Goal: Task Accomplishment & Management: Manage account settings

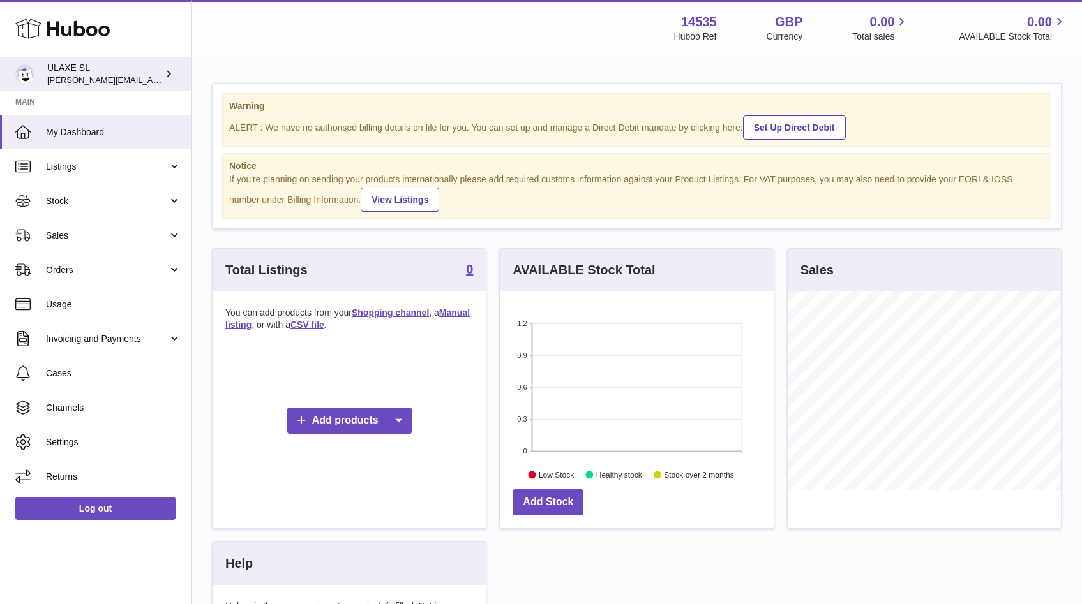
click at [53, 76] on span "[PERSON_NAME][EMAIL_ADDRESS][DOMAIN_NAME]" at bounding box center [151, 80] width 209 height 10
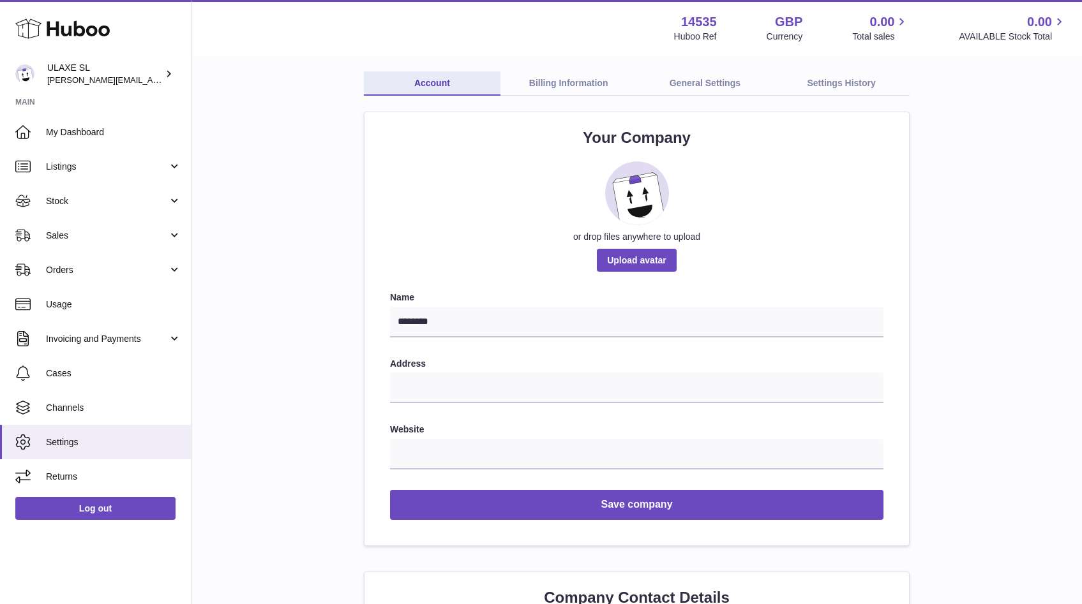
scroll to position [126, 0]
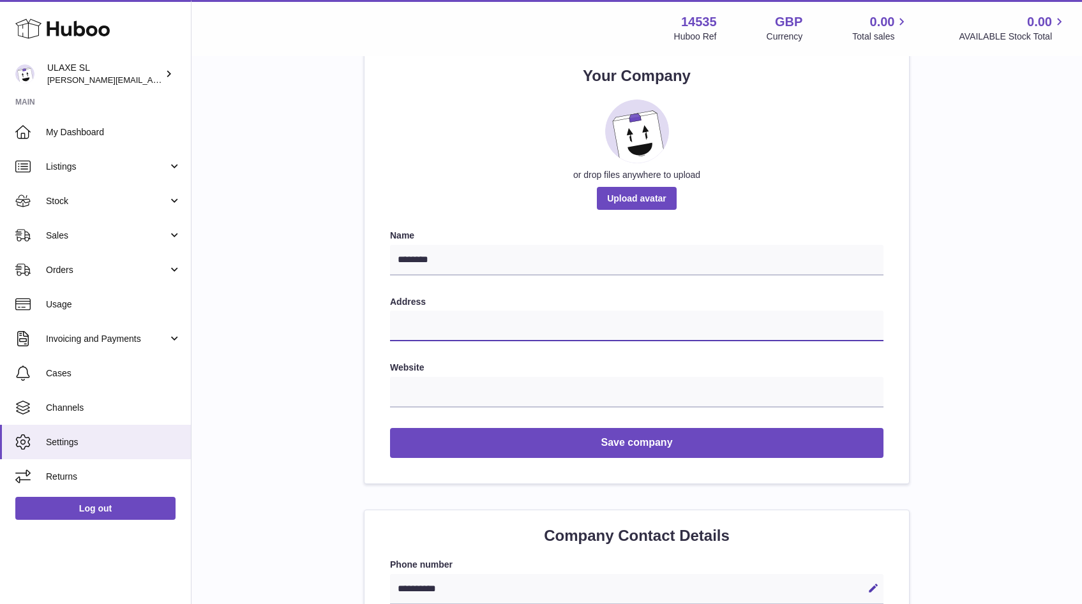
click at [433, 315] on input "text" at bounding box center [636, 326] width 493 height 31
paste input "**********"
type input "**********"
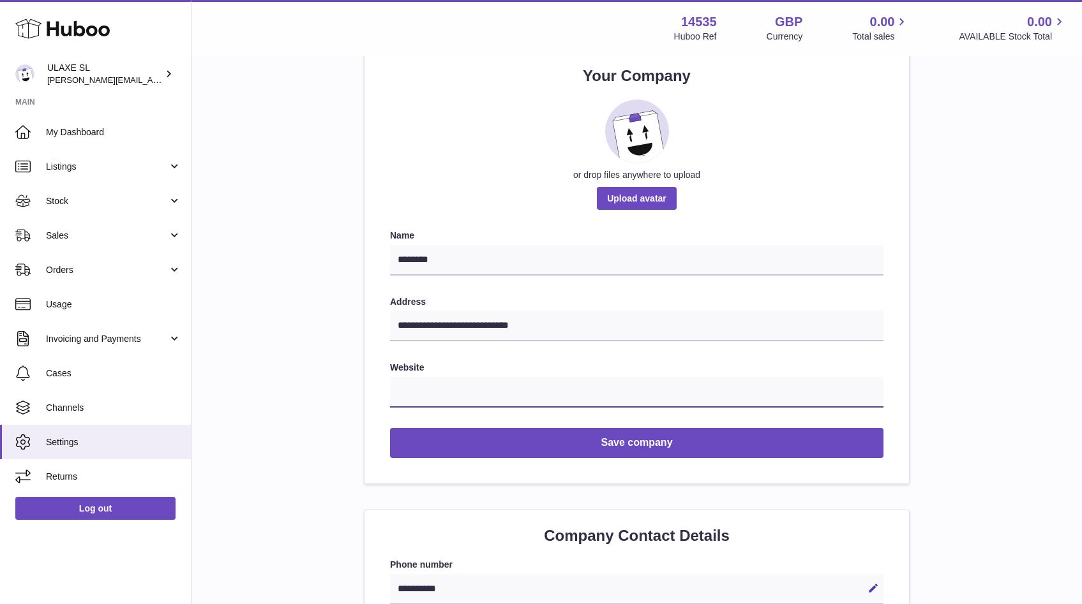
click at [424, 389] on input "text" at bounding box center [636, 392] width 493 height 31
paste input "**********"
type input "**********"
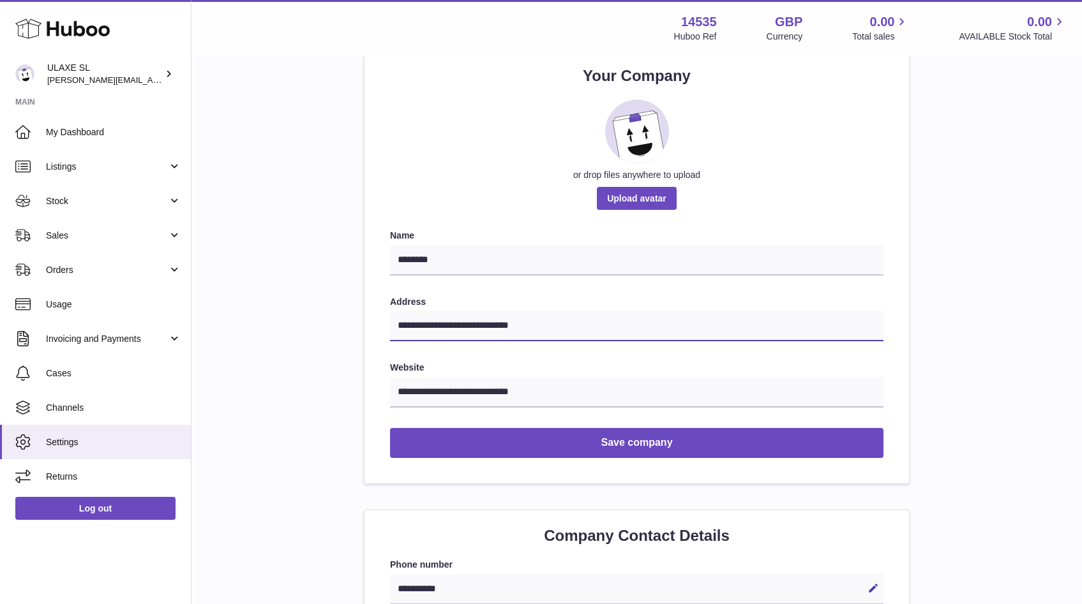
drag, startPoint x: 550, startPoint y: 327, endPoint x: 290, endPoint y: 310, distance: 259.7
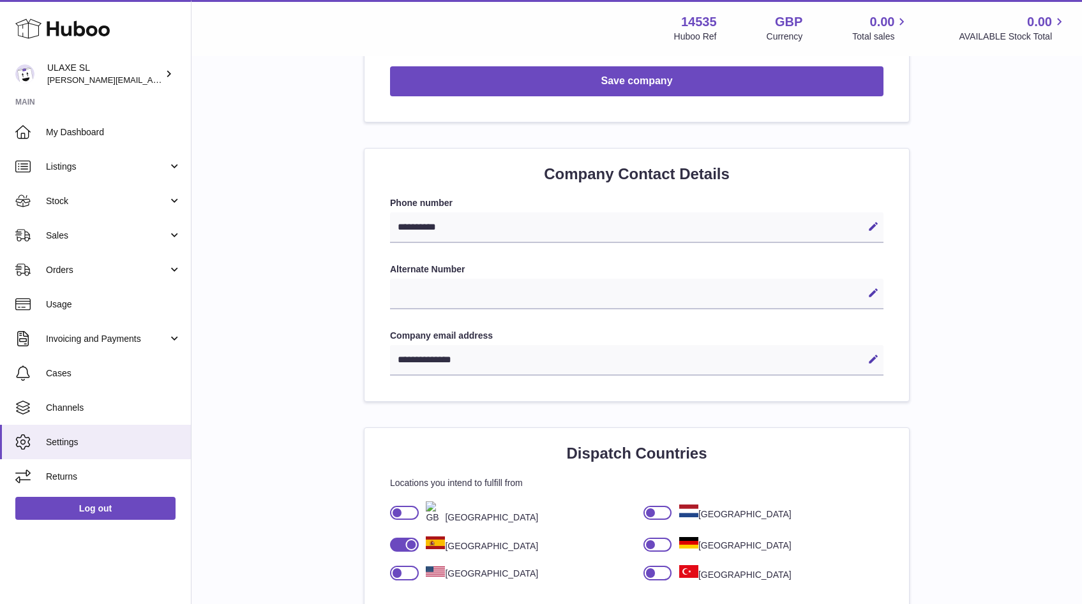
scroll to position [564, 0]
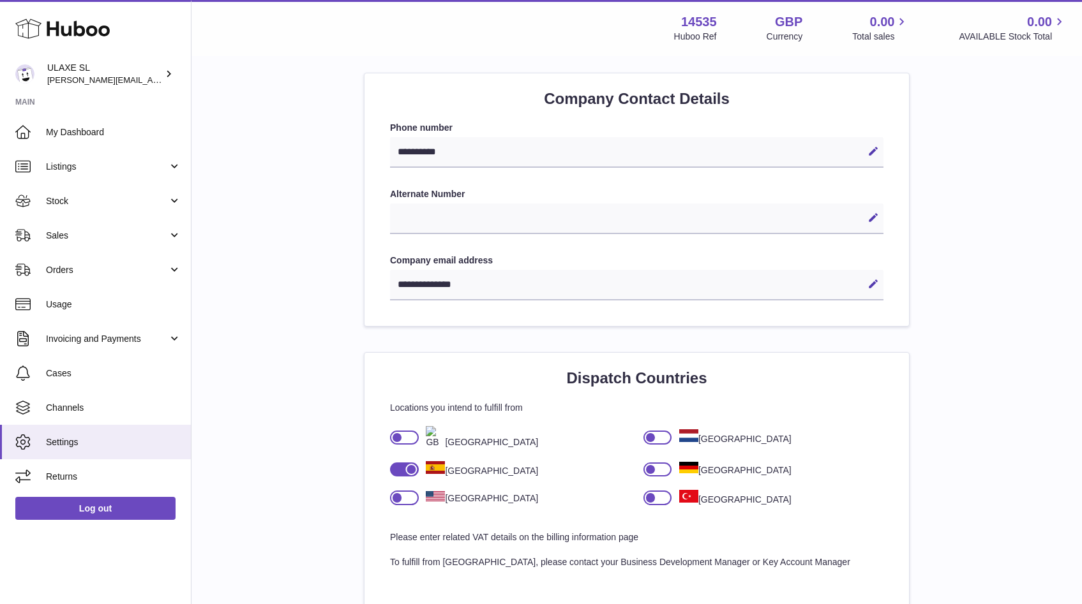
click at [440, 216] on div "Edit Cancel Save" at bounding box center [636, 219] width 493 height 31
click at [874, 217] on icon at bounding box center [872, 217] width 11 height 11
type input "**********"
click at [876, 219] on icon at bounding box center [872, 217] width 11 height 11
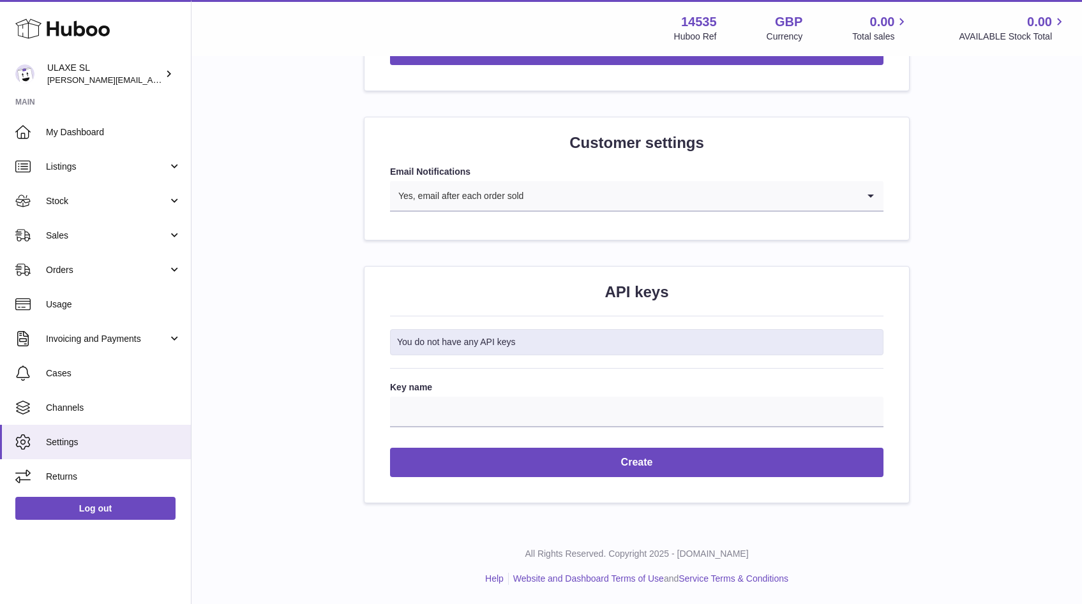
scroll to position [1211, 0]
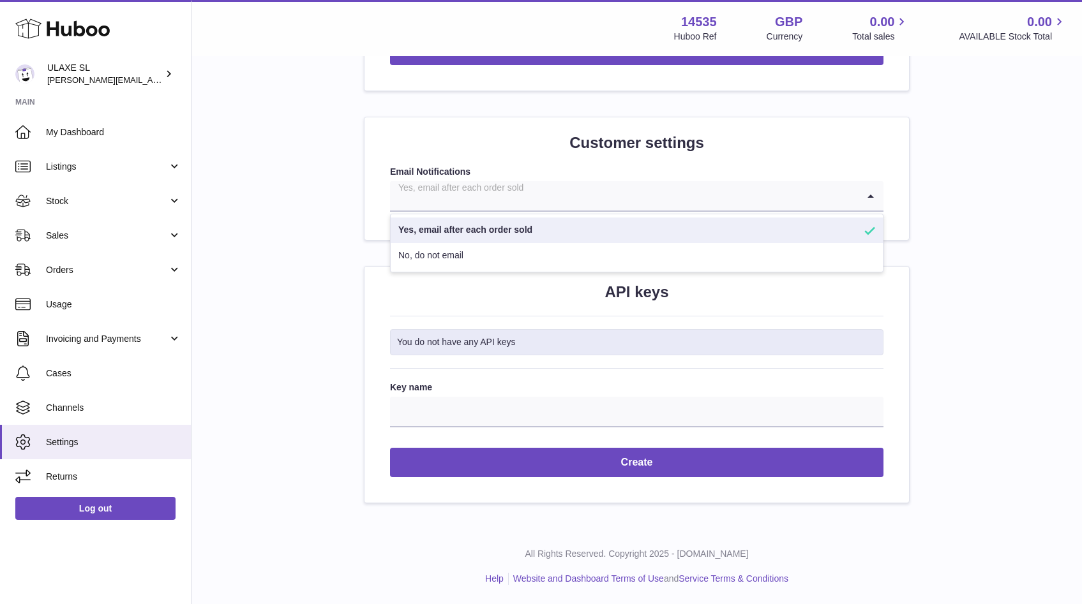
click at [837, 204] on input "Search for option" at bounding box center [624, 195] width 468 height 29
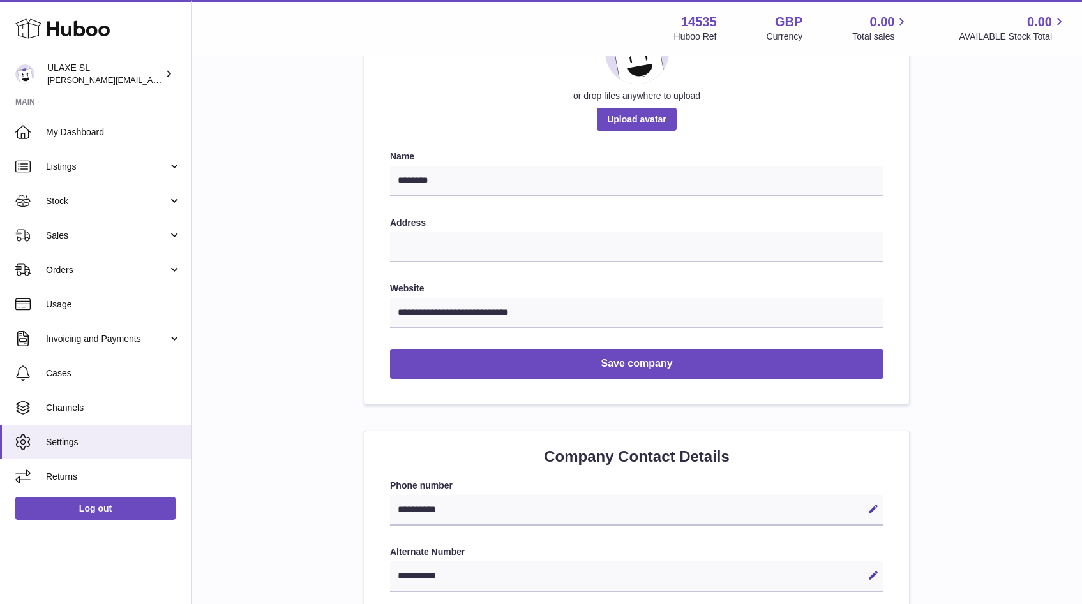
scroll to position [0, 0]
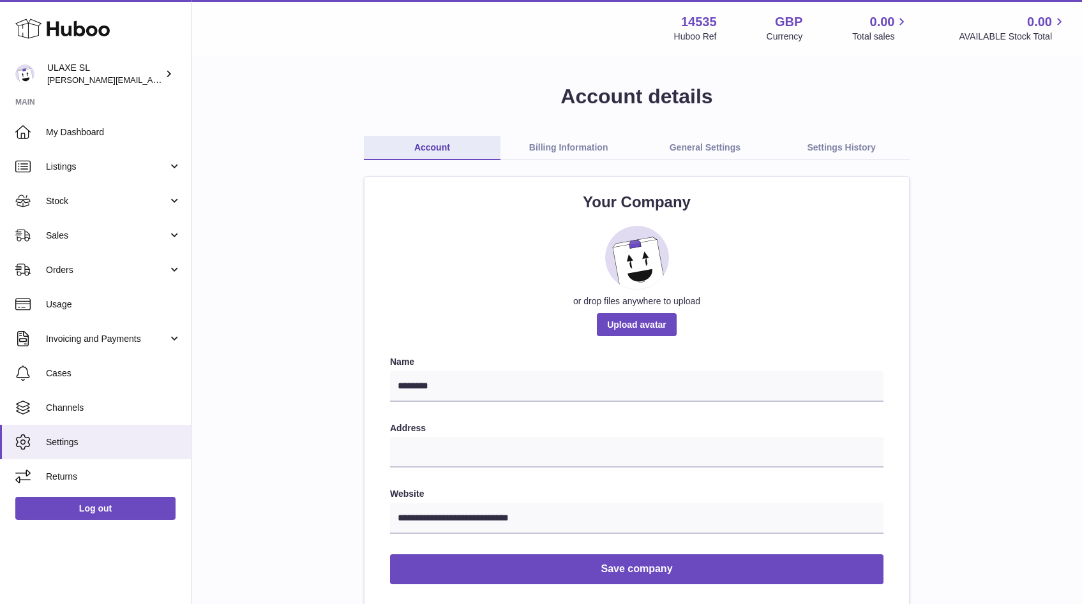
click at [559, 152] on link "Billing Information" at bounding box center [568, 148] width 137 height 24
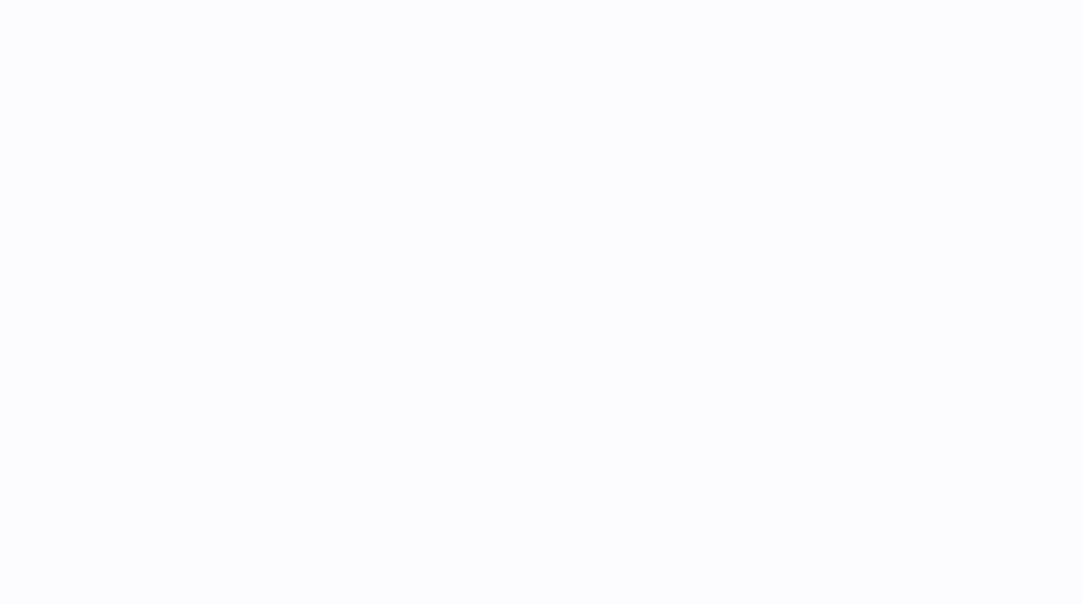
select select
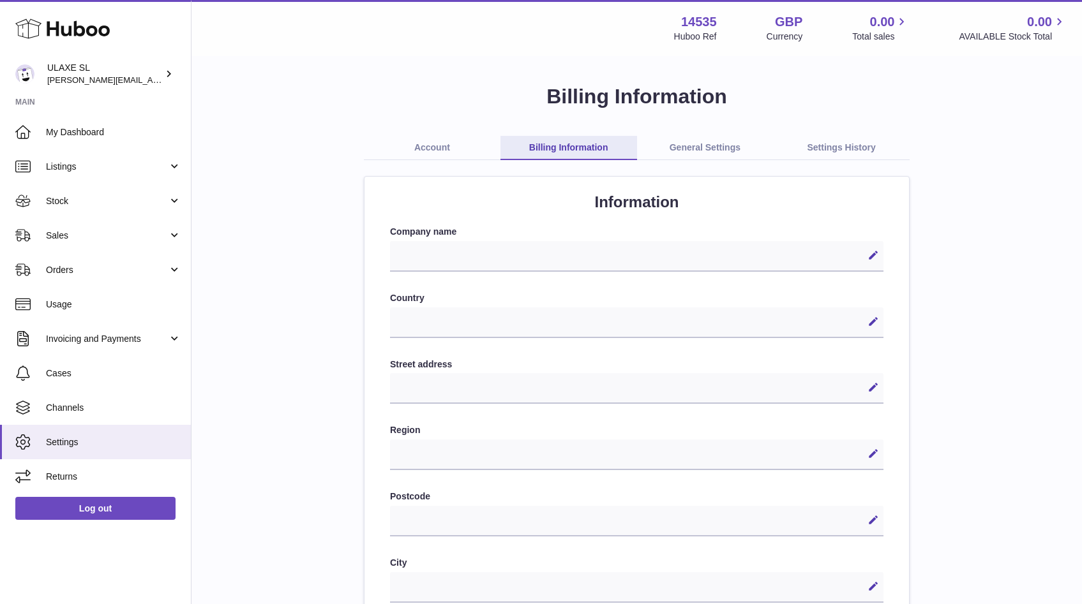
click at [423, 145] on link "Account" at bounding box center [432, 148] width 137 height 24
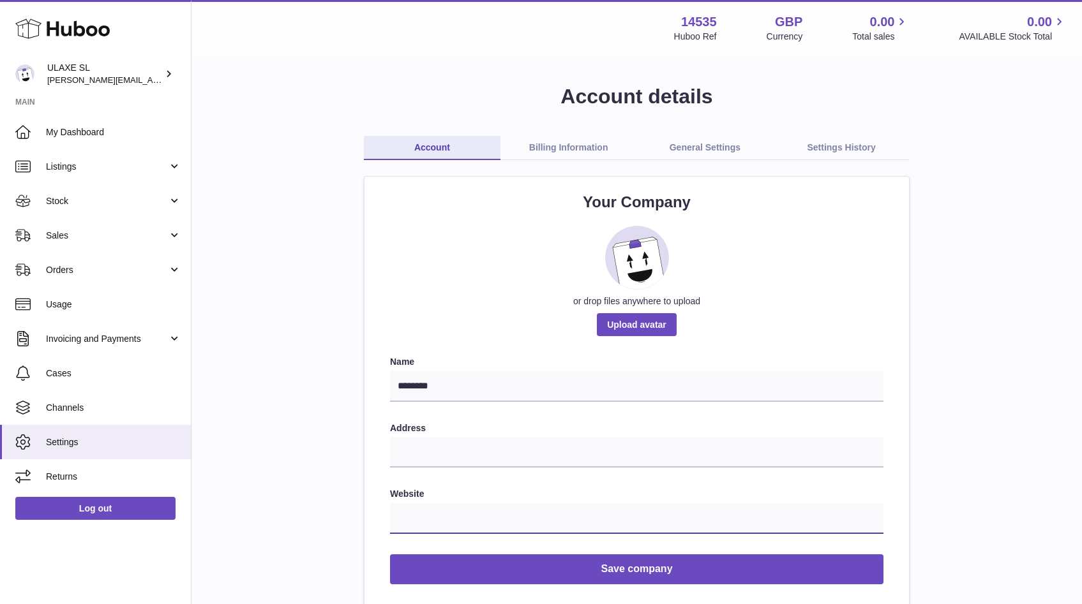
click at [456, 533] on input "text" at bounding box center [636, 519] width 493 height 31
paste input "**********"
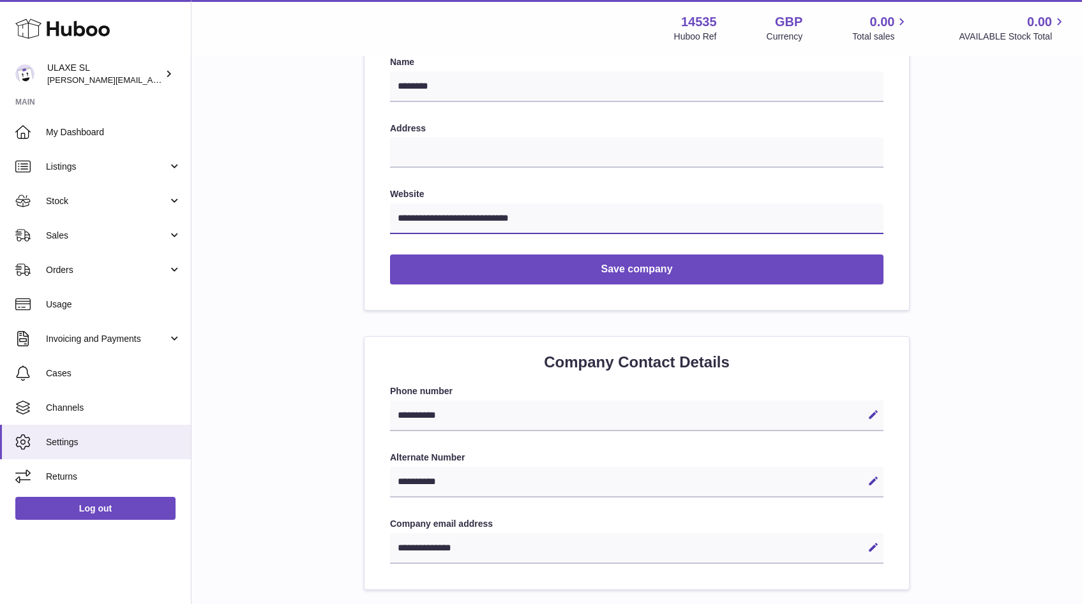
scroll to position [299, 0]
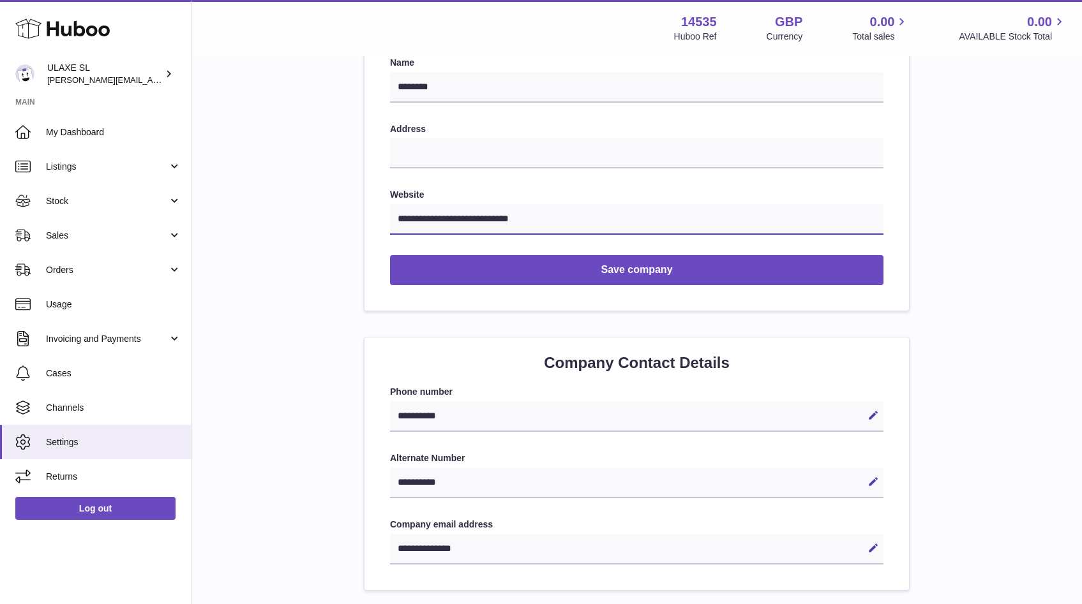
type input "**********"
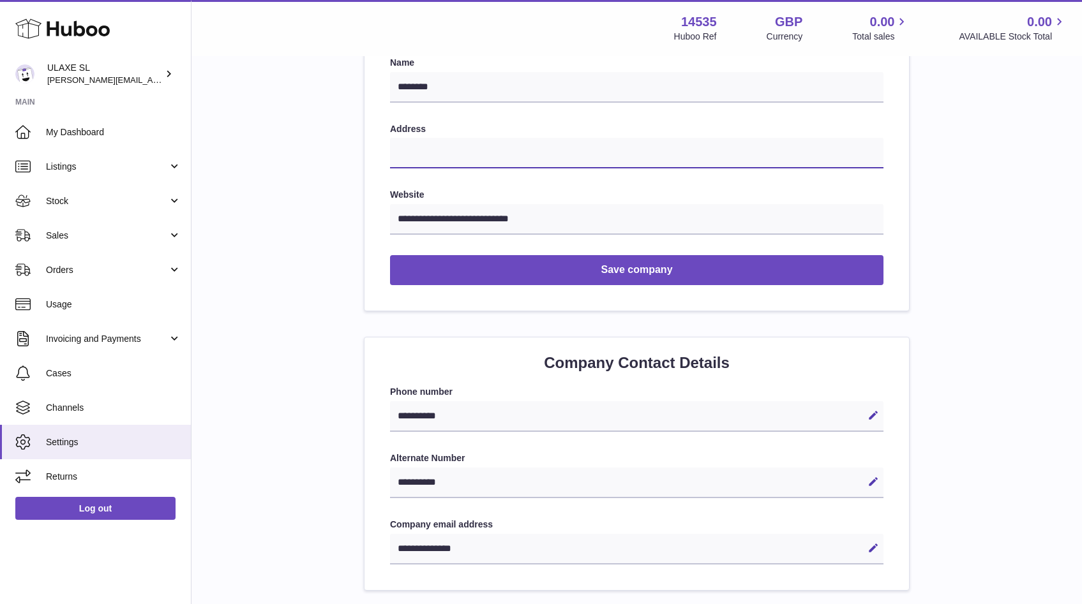
click at [437, 151] on input "text" at bounding box center [636, 153] width 493 height 31
paste input "**********"
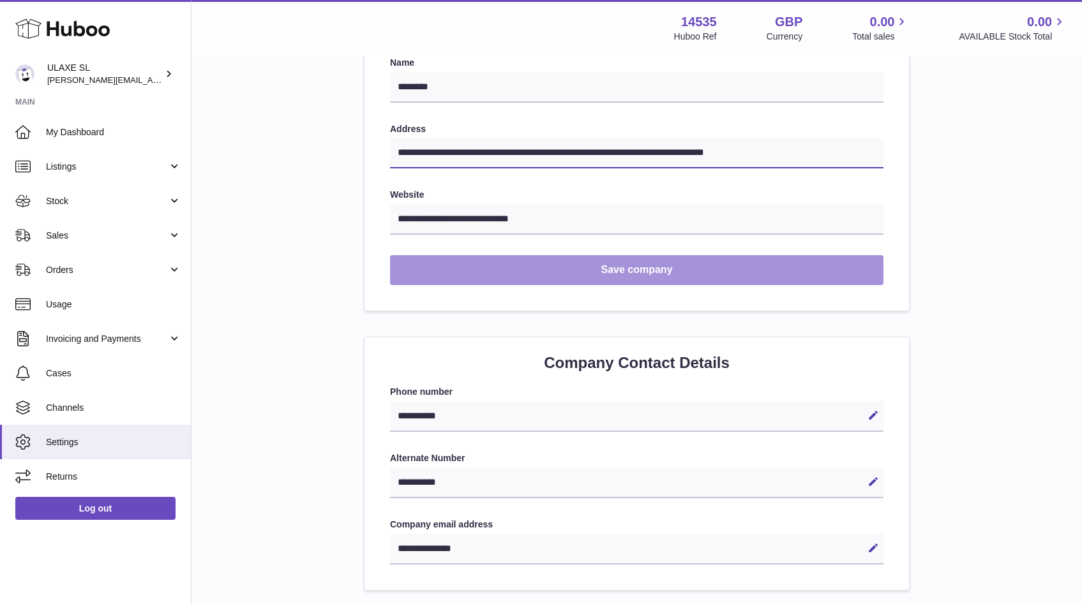
type input "**********"
click at [576, 265] on button "Save company" at bounding box center [636, 270] width 493 height 30
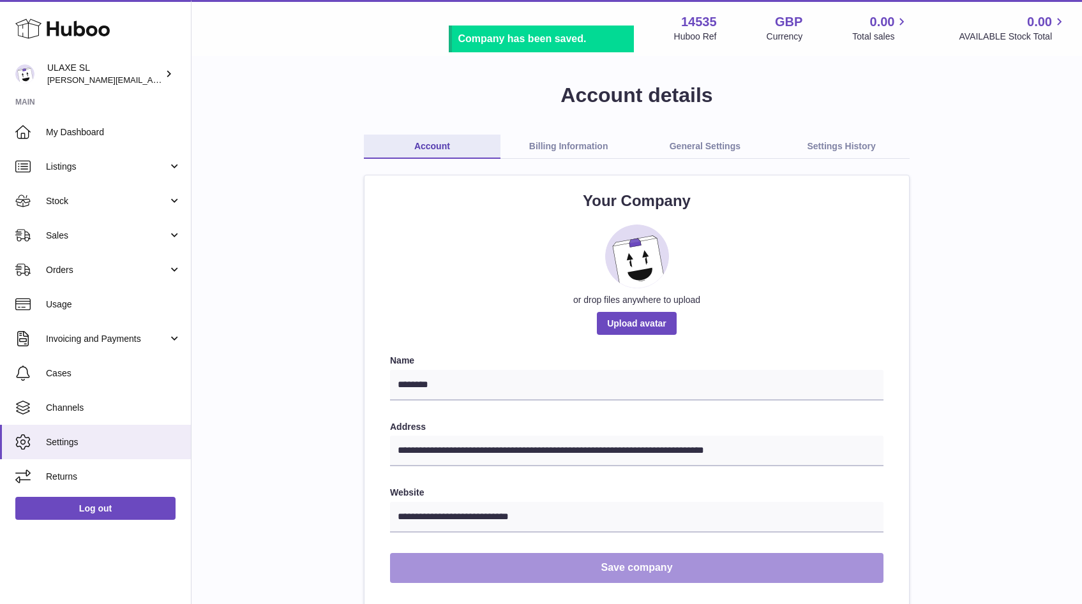
scroll to position [0, 0]
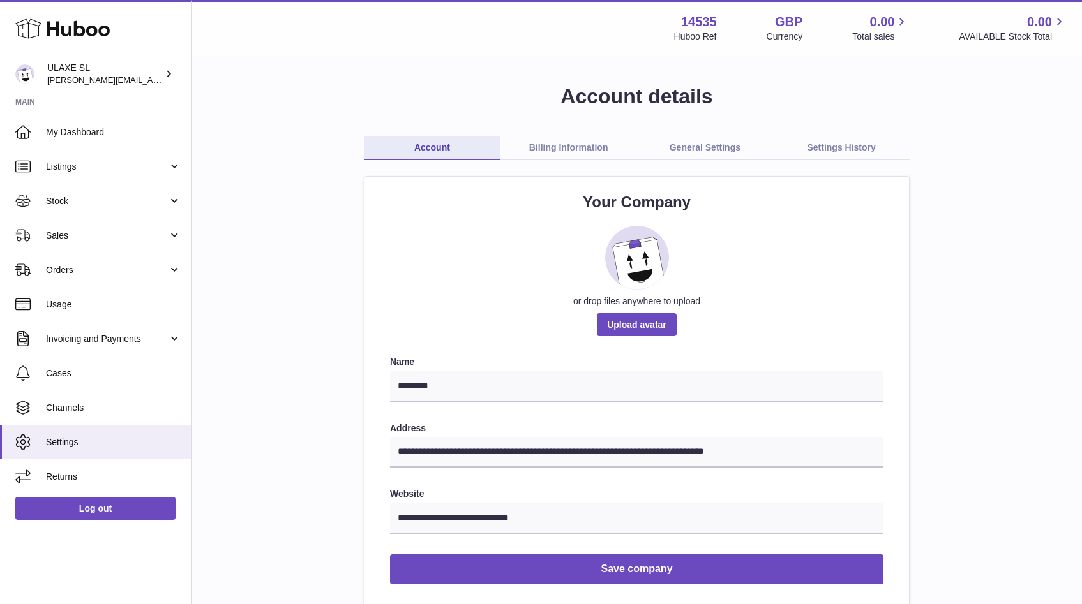
click at [717, 154] on link "General Settings" at bounding box center [705, 148] width 137 height 24
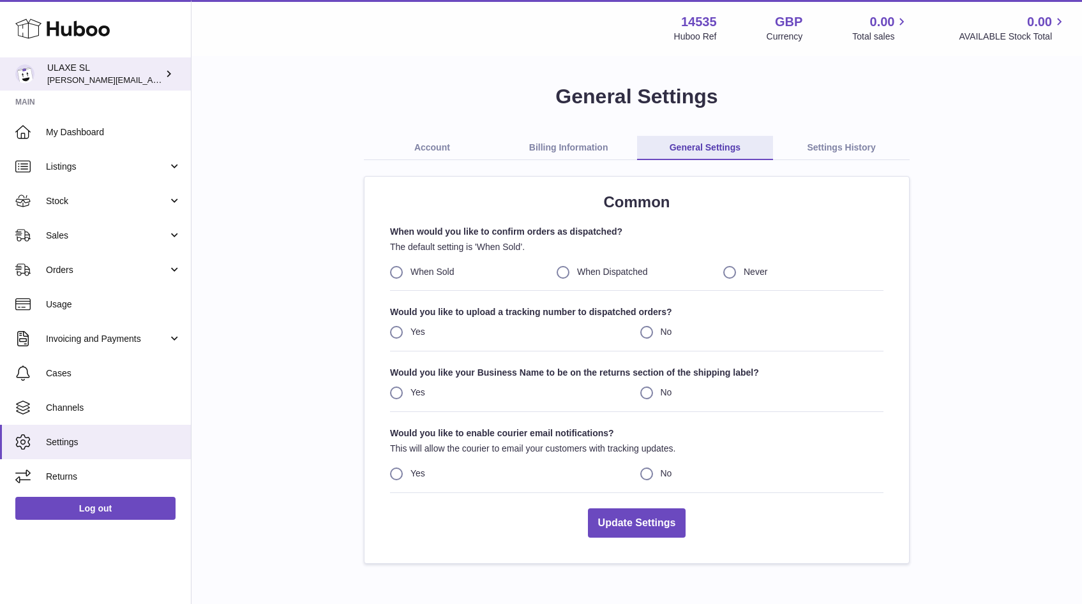
click at [61, 76] on span "[PERSON_NAME][EMAIL_ADDRESS][DOMAIN_NAME]" at bounding box center [151, 80] width 209 height 10
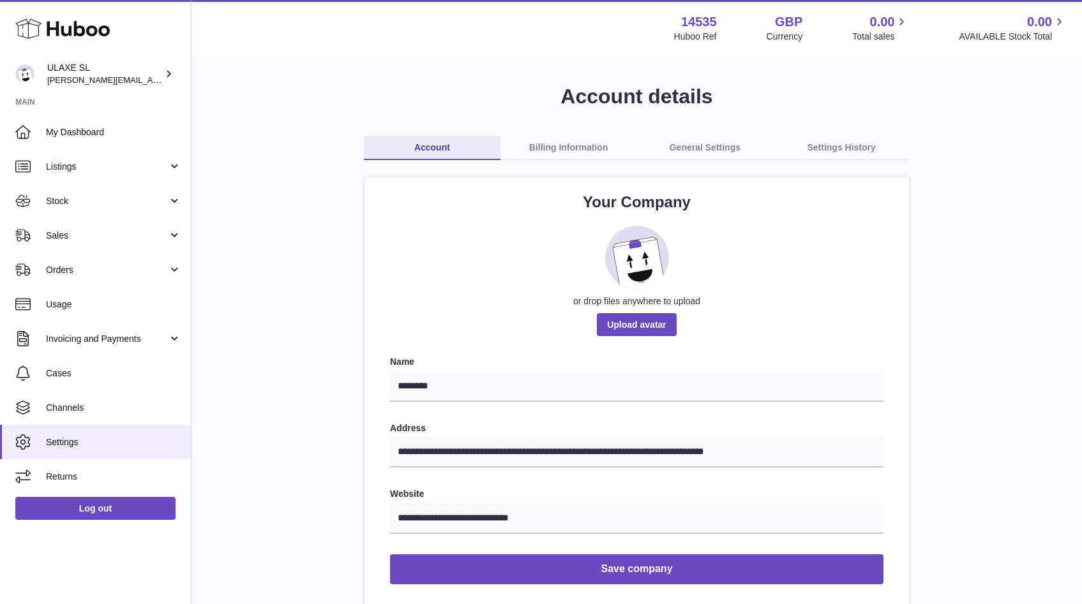
click at [714, 33] on div "Huboo Ref" at bounding box center [695, 37] width 43 height 12
click at [782, 19] on strong "GBP" at bounding box center [788, 21] width 27 height 17
click at [789, 31] on div "Currency" at bounding box center [785, 37] width 36 height 12
click at [901, 21] on icon at bounding box center [901, 22] width 15 height 15
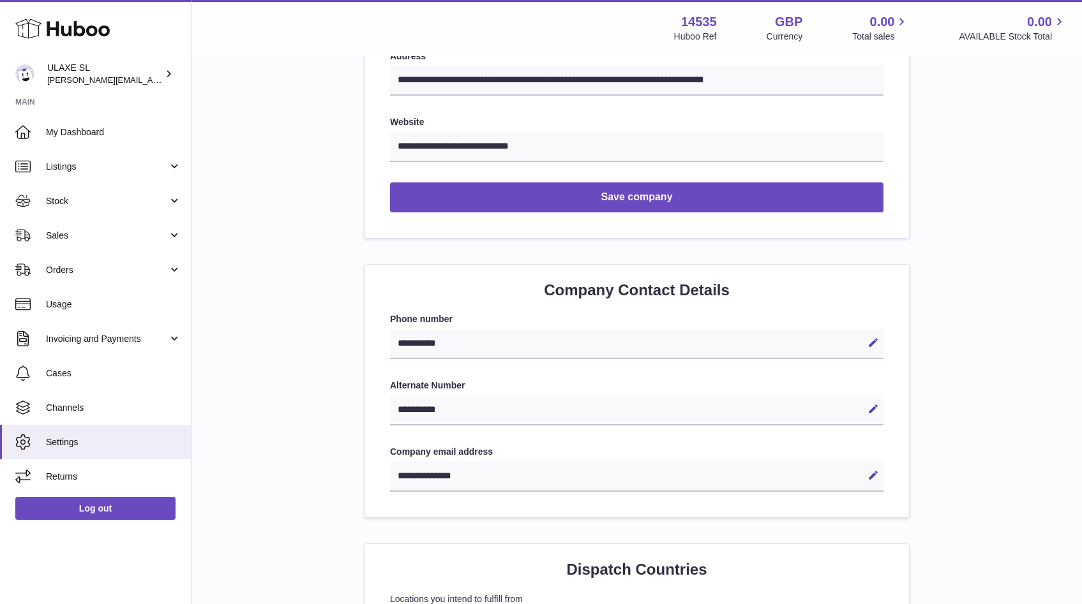
scroll to position [45, 0]
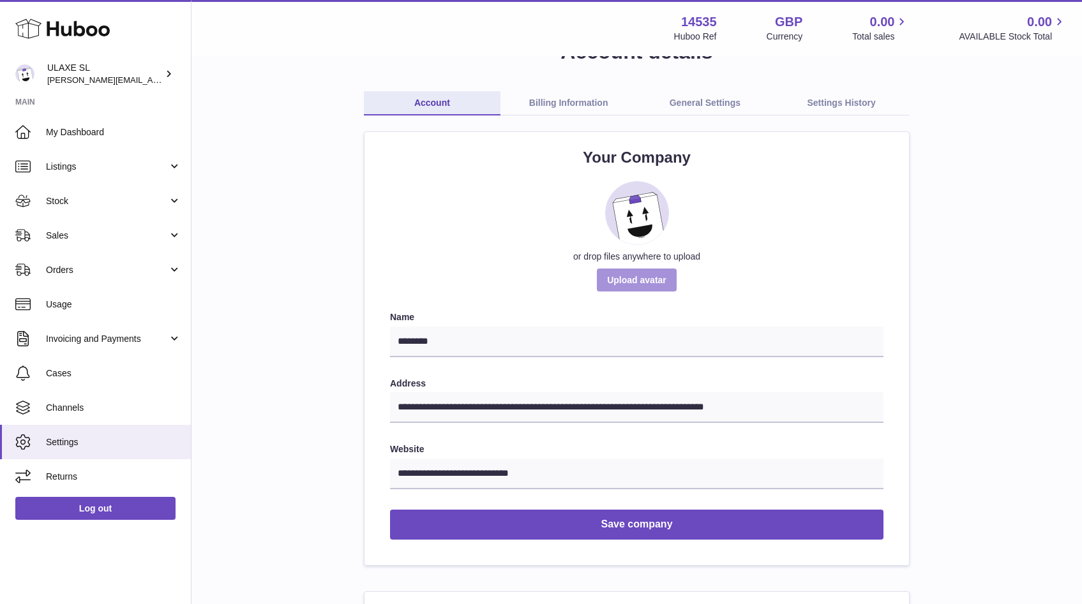
click at [644, 282] on label at bounding box center [637, 280] width 80 height 23
click at [666, 319] on input "or drop files anywhere to upload" at bounding box center [666, 319] width 1 height 1
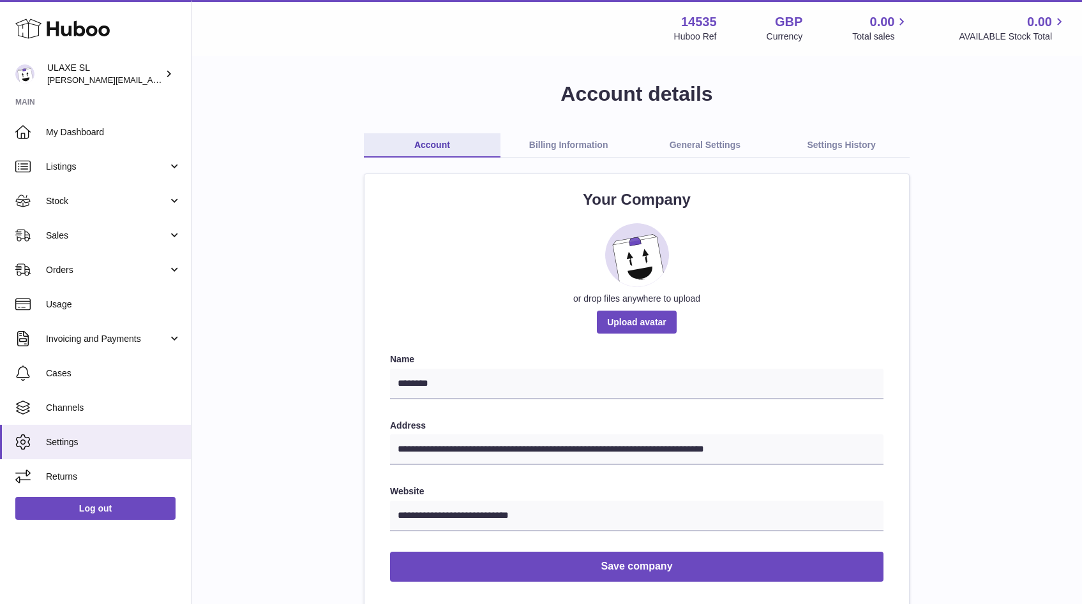
scroll to position [0, 0]
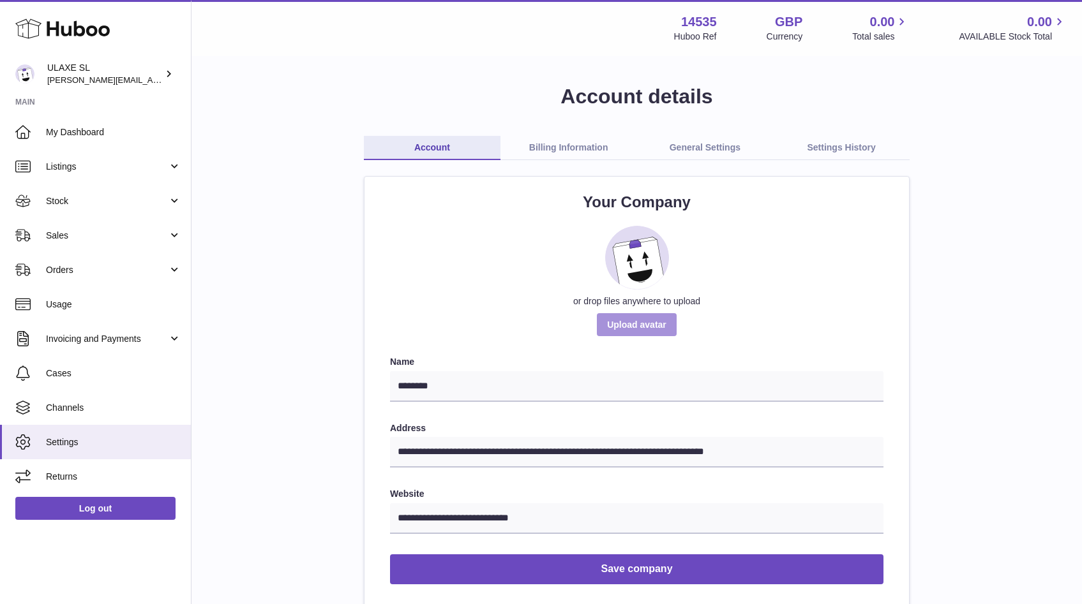
click at [654, 325] on label at bounding box center [637, 324] width 80 height 23
click at [666, 320] on input "or drop files anywhere to upload" at bounding box center [666, 319] width 1 height 1
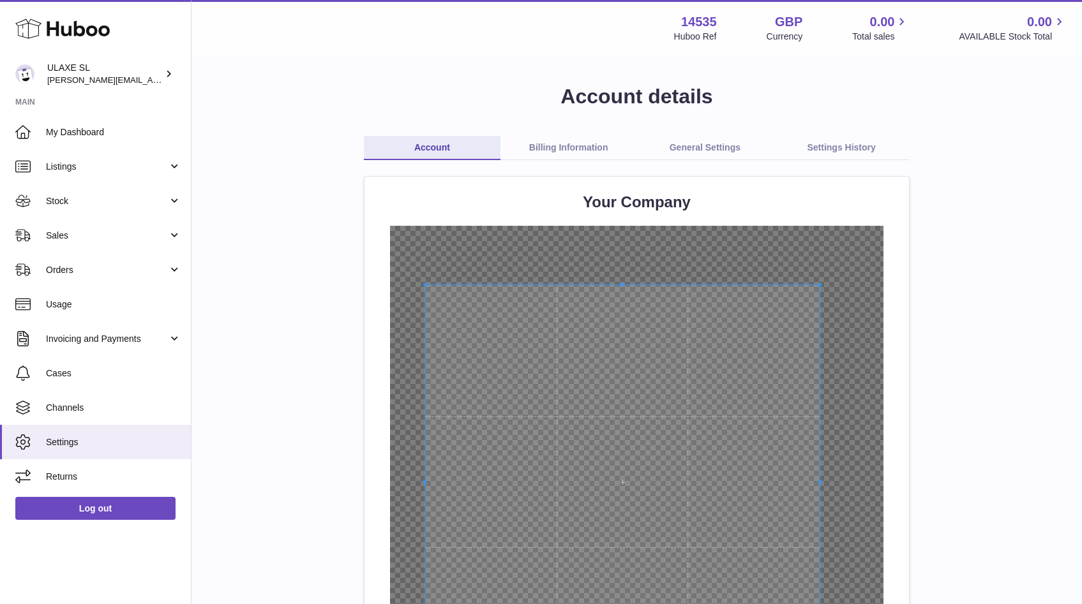
click at [670, 475] on span at bounding box center [622, 482] width 394 height 394
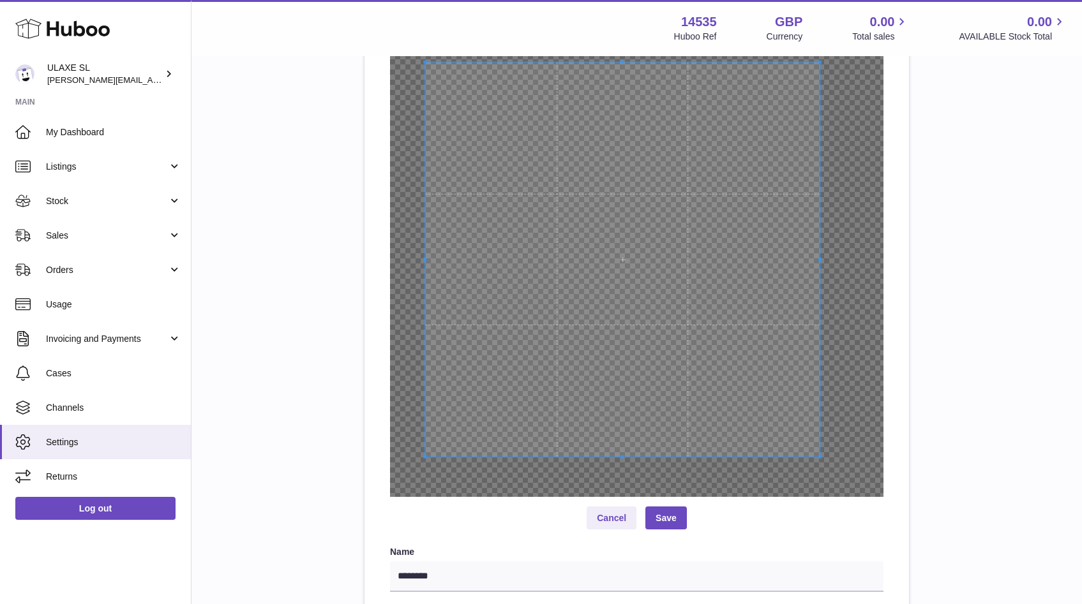
scroll to position [221, 0]
click at [745, 320] on span at bounding box center [623, 258] width 394 height 394
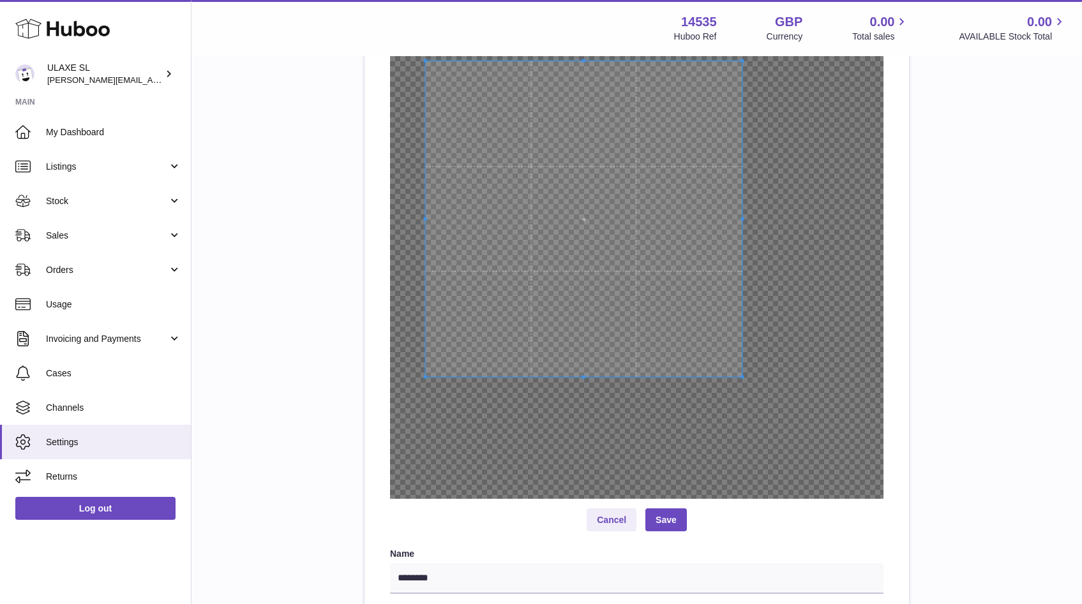
click at [744, 397] on div at bounding box center [636, 252] width 493 height 494
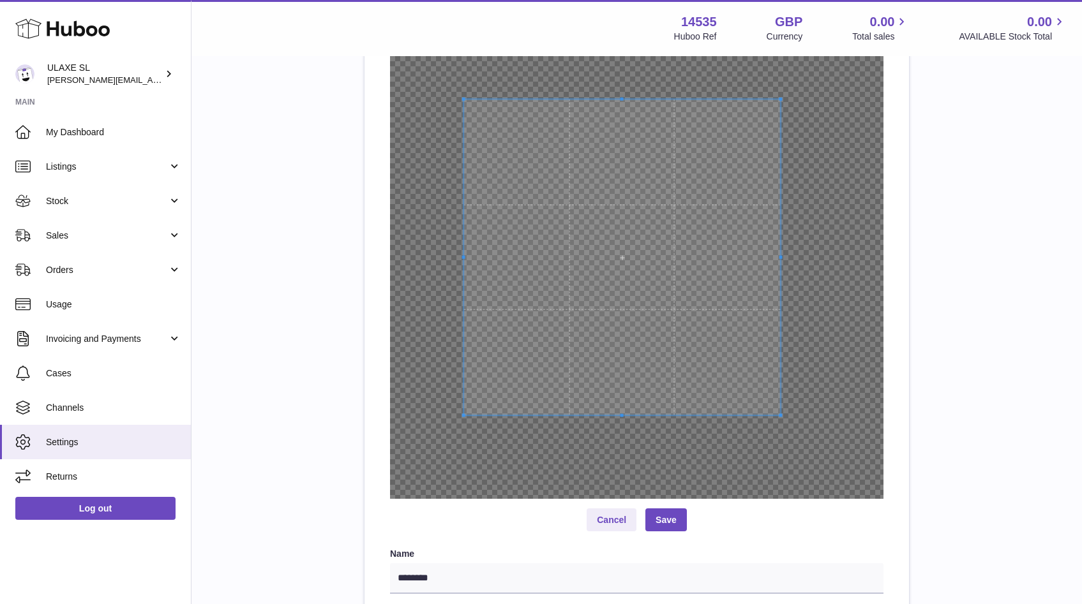
click at [684, 356] on span at bounding box center [622, 257] width 317 height 317
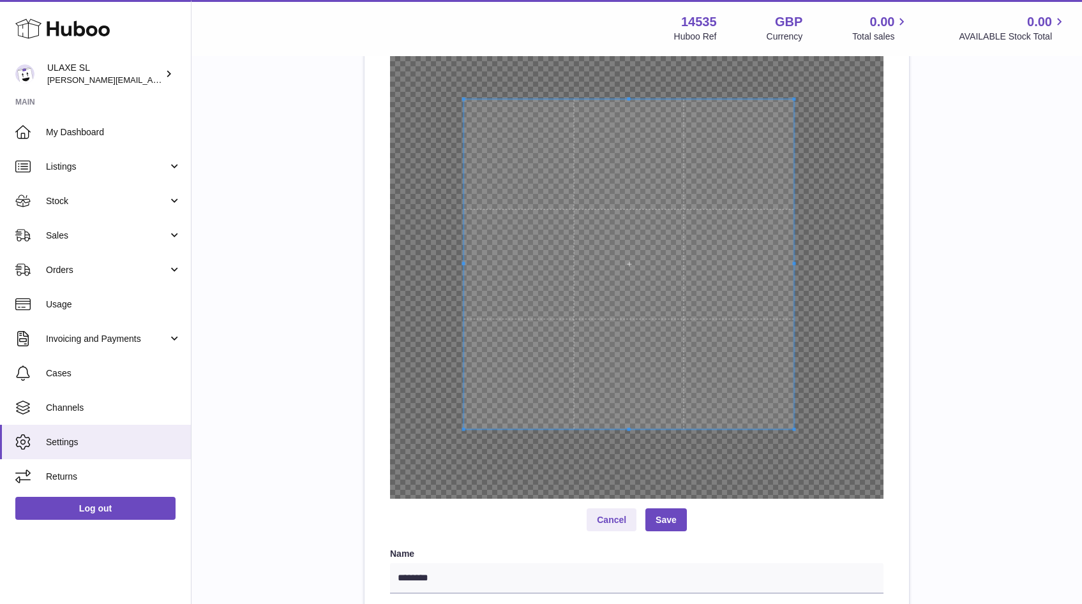
click at [793, 426] on div at bounding box center [629, 264] width 330 height 330
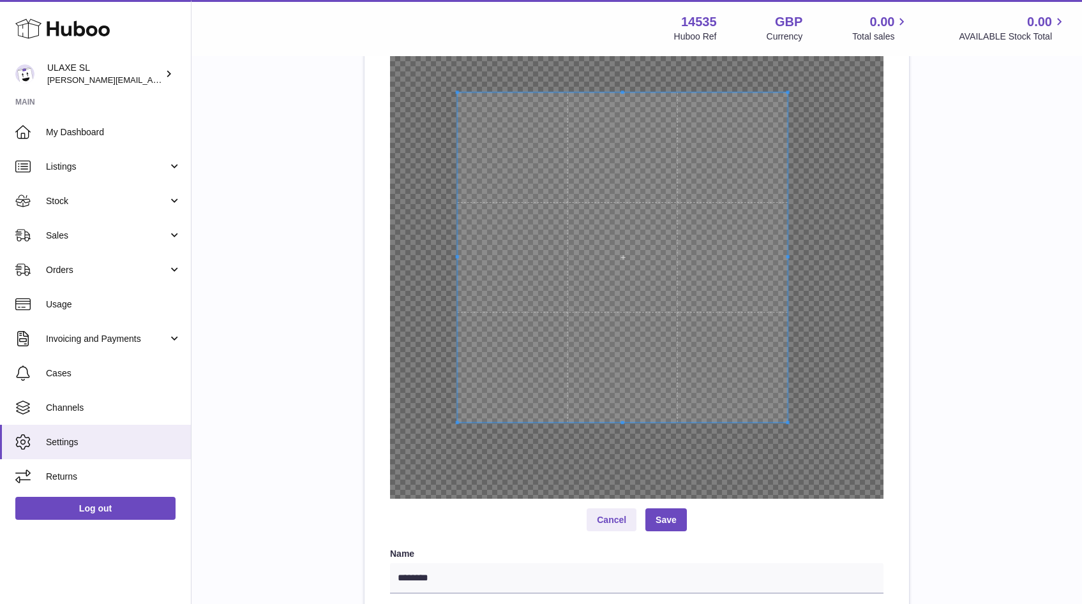
click at [732, 373] on span at bounding box center [623, 258] width 330 height 330
click at [795, 428] on span at bounding box center [794, 429] width 3 height 3
click at [728, 382] on span at bounding box center [622, 257] width 336 height 336
click at [669, 516] on button "Save" at bounding box center [665, 520] width 41 height 23
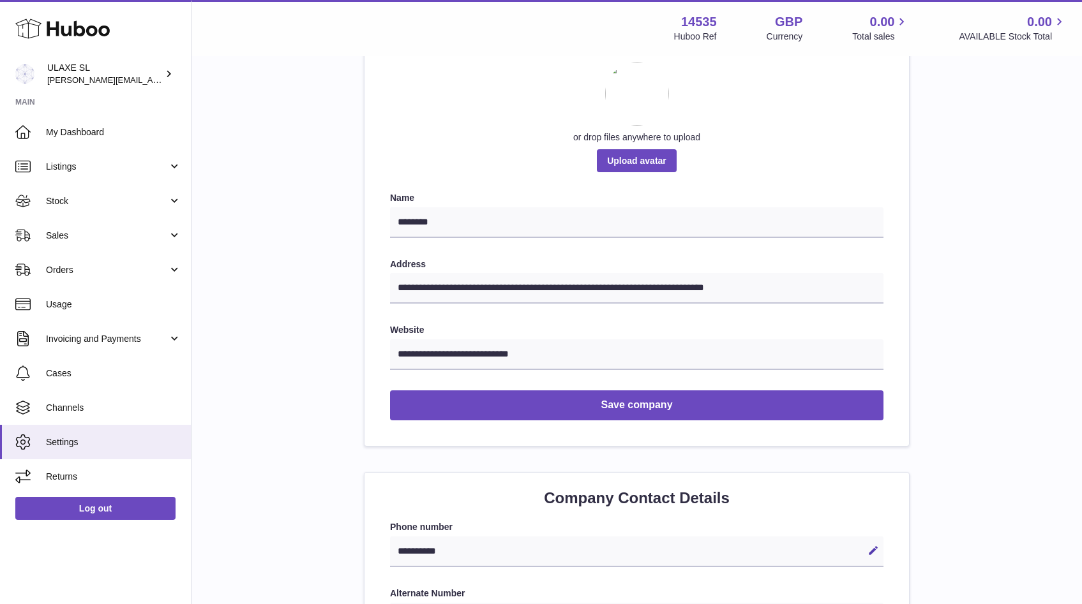
scroll to position [103, 0]
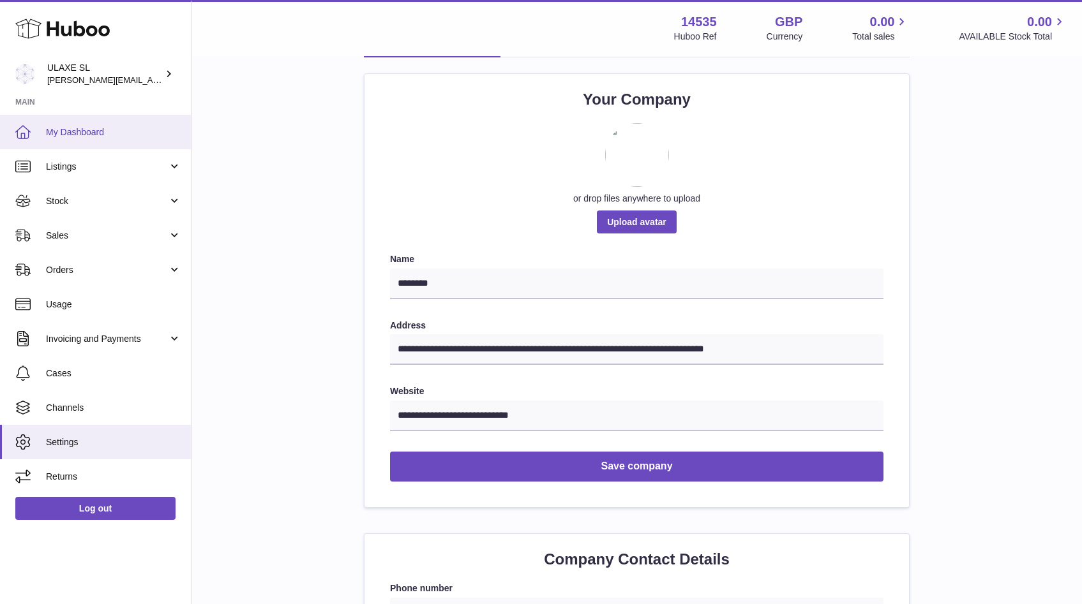
click at [36, 133] on link "My Dashboard" at bounding box center [95, 132] width 191 height 34
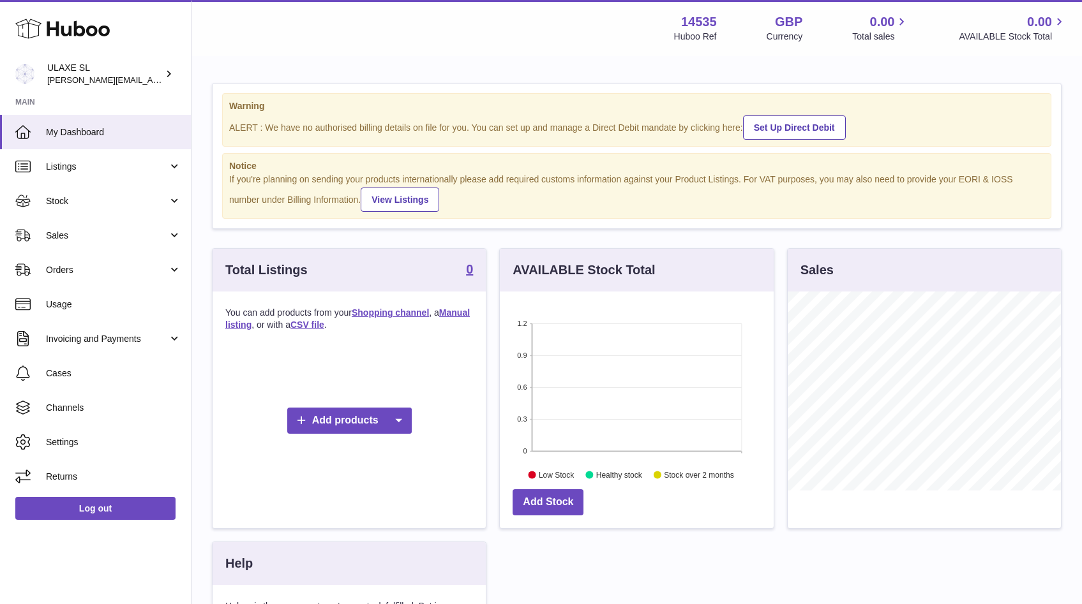
scroll to position [199, 273]
click at [680, 33] on div "Huboo Ref" at bounding box center [695, 37] width 43 height 12
click at [699, 16] on strong "14535" at bounding box center [699, 21] width 36 height 17
click at [173, 345] on link "Invoicing and Payments" at bounding box center [95, 339] width 191 height 34
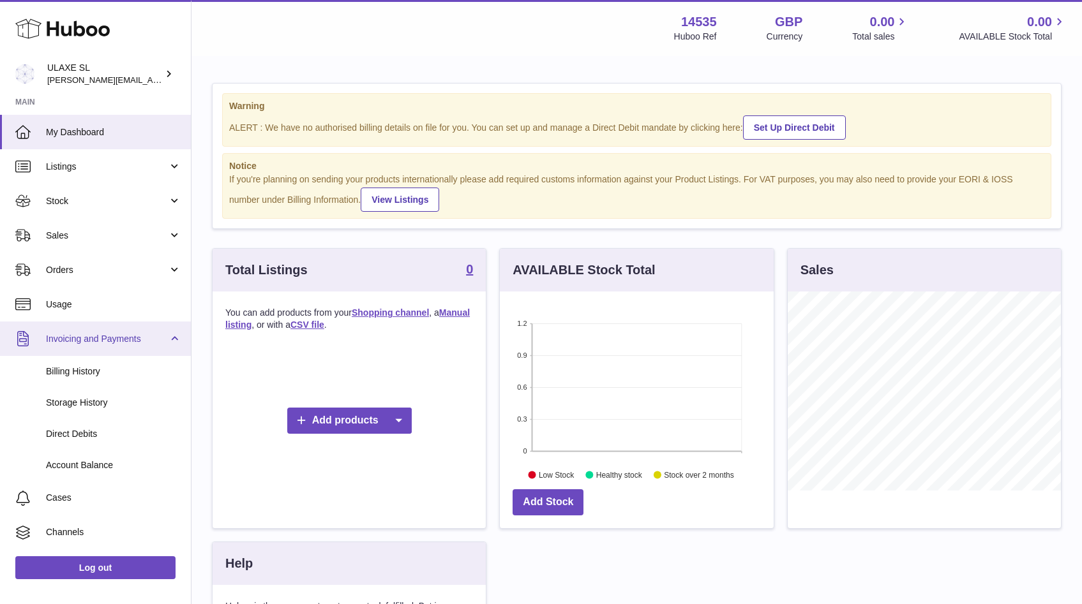
click at [177, 338] on link "Invoicing and Payments" at bounding box center [95, 339] width 191 height 34
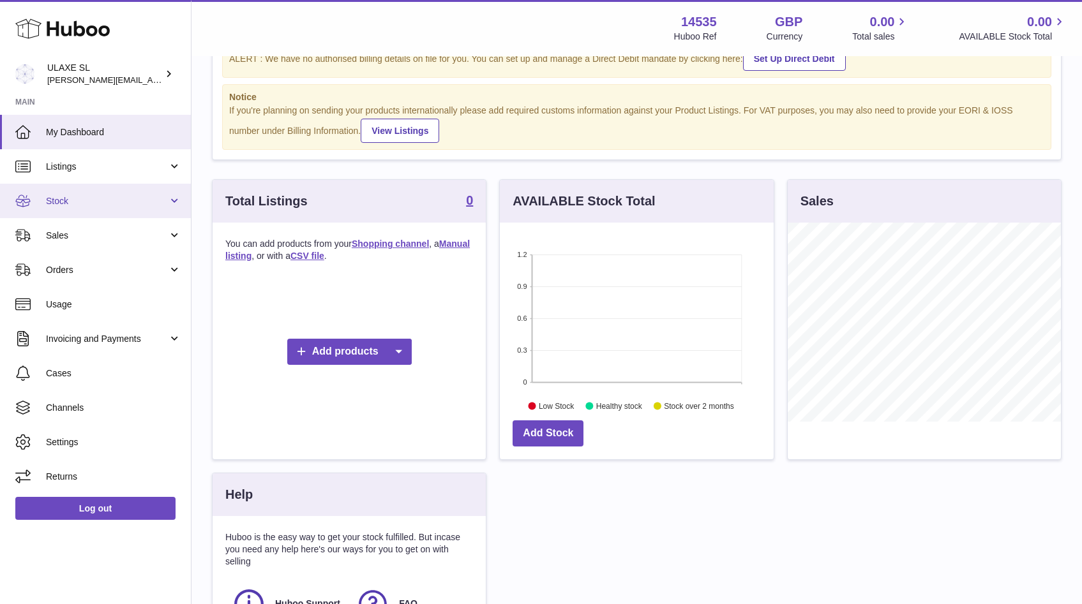
scroll to position [0, 0]
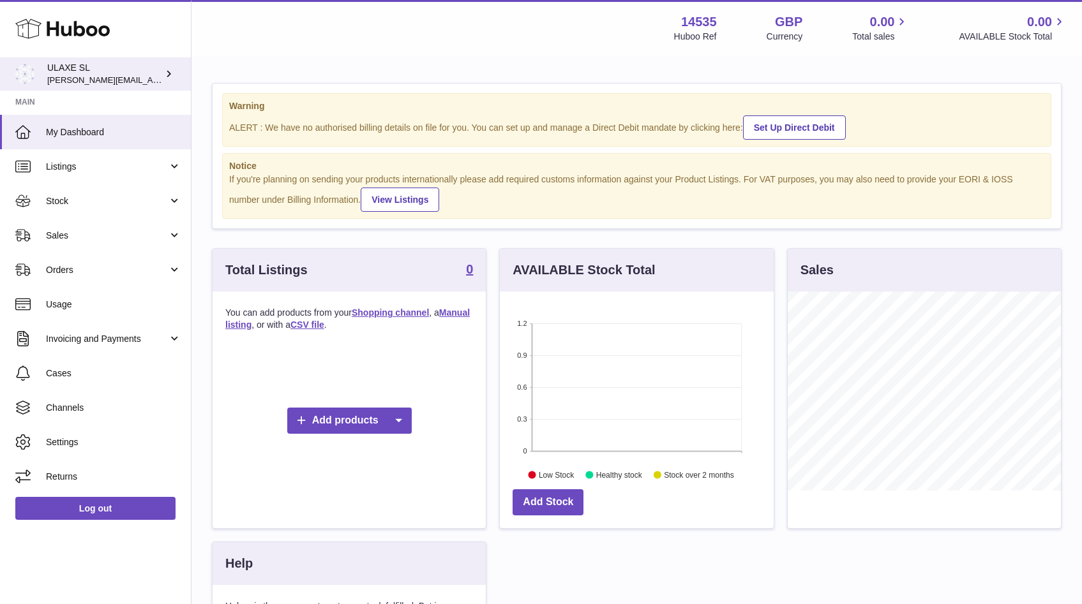
click at [70, 70] on div "ULAXE SL anna@ulaxe.com" at bounding box center [104, 74] width 115 height 24
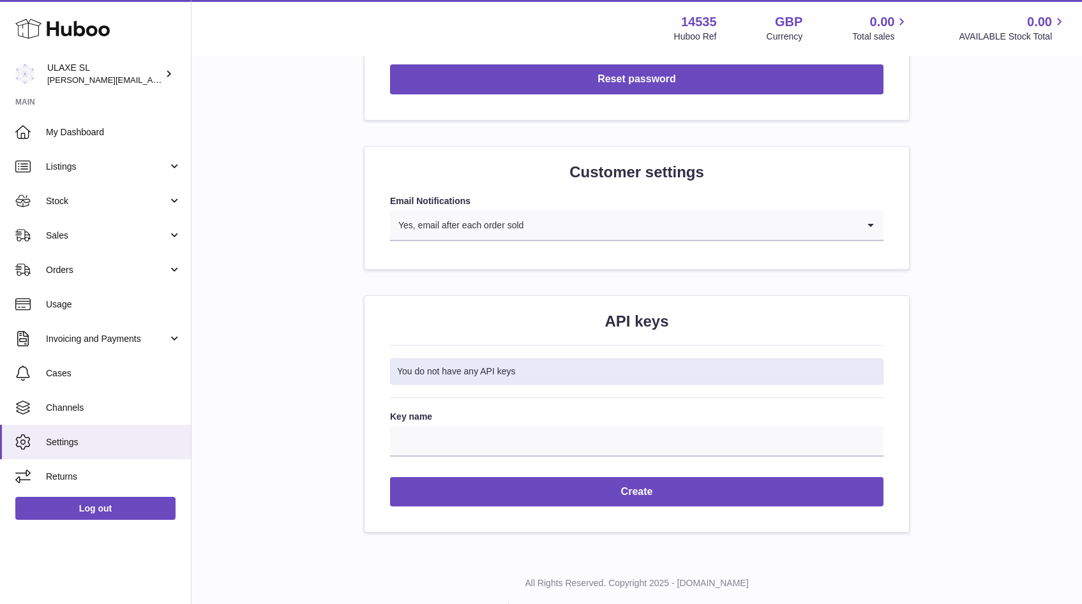
scroll to position [1211, 0]
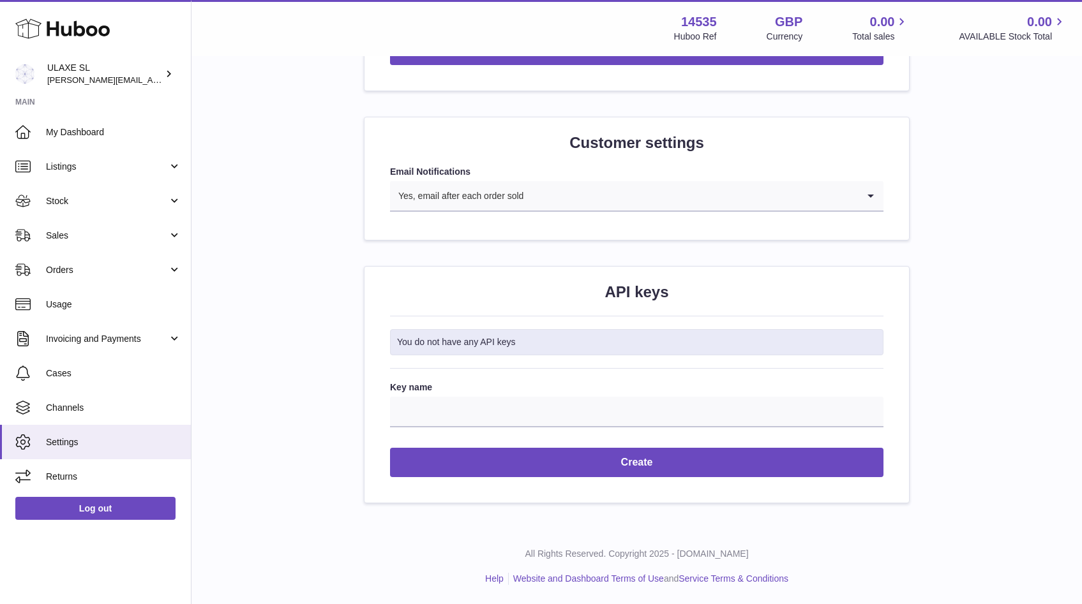
click at [477, 394] on div "Key name" at bounding box center [636, 405] width 493 height 46
click at [477, 400] on input "Key name" at bounding box center [636, 412] width 493 height 31
click at [642, 295] on h2 "API keys" at bounding box center [636, 292] width 493 height 20
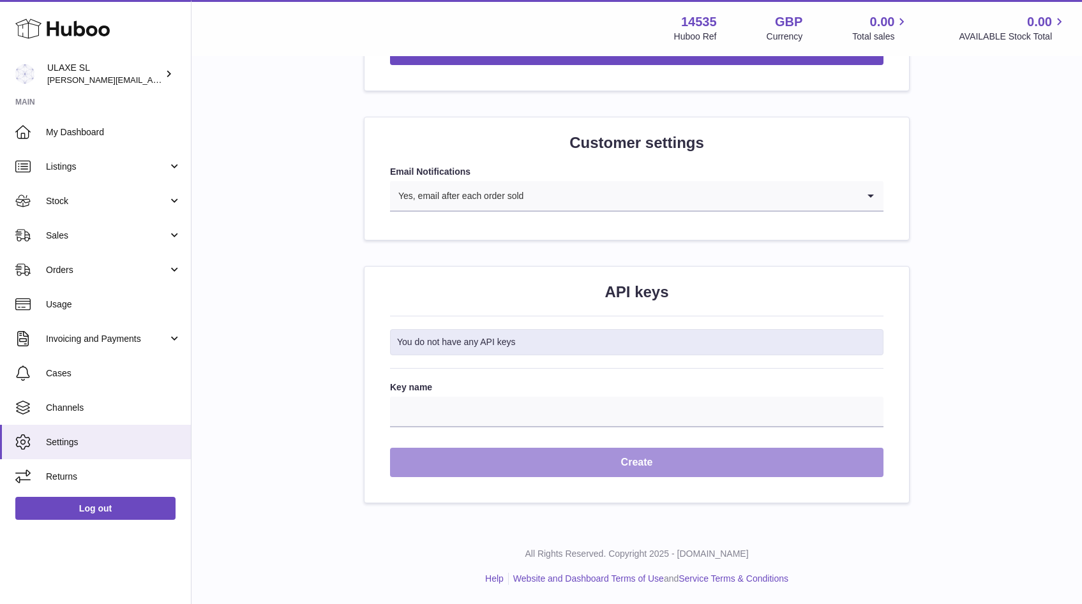
click at [602, 461] on button "Create" at bounding box center [636, 463] width 493 height 30
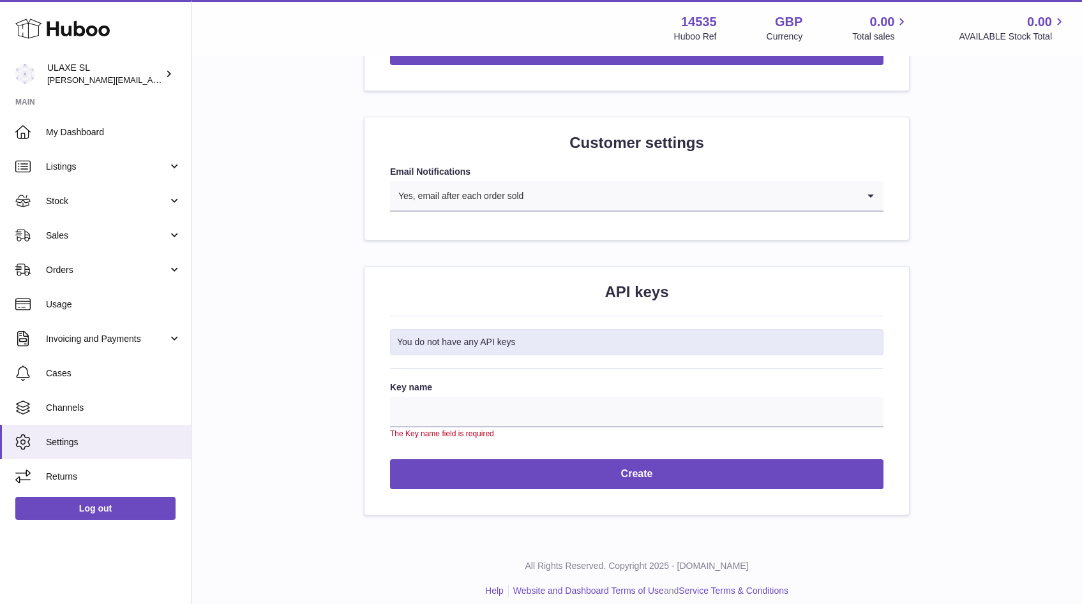
click at [520, 389] on label "Key name" at bounding box center [636, 388] width 493 height 12
click at [520, 397] on input "Key name" at bounding box center [636, 412] width 493 height 31
click at [518, 406] on input "Key name" at bounding box center [636, 412] width 493 height 31
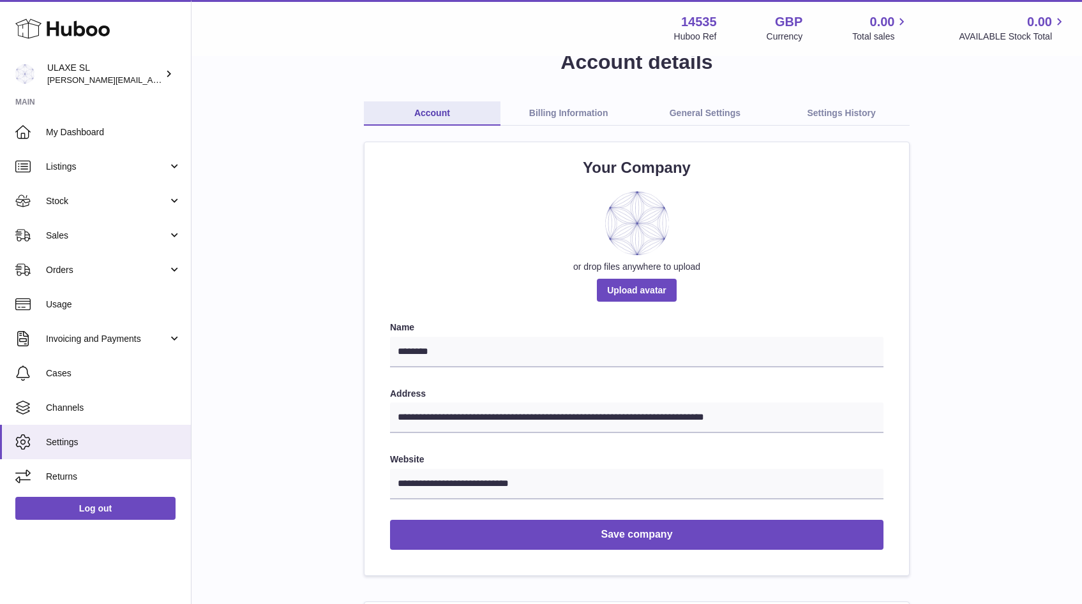
scroll to position [0, 0]
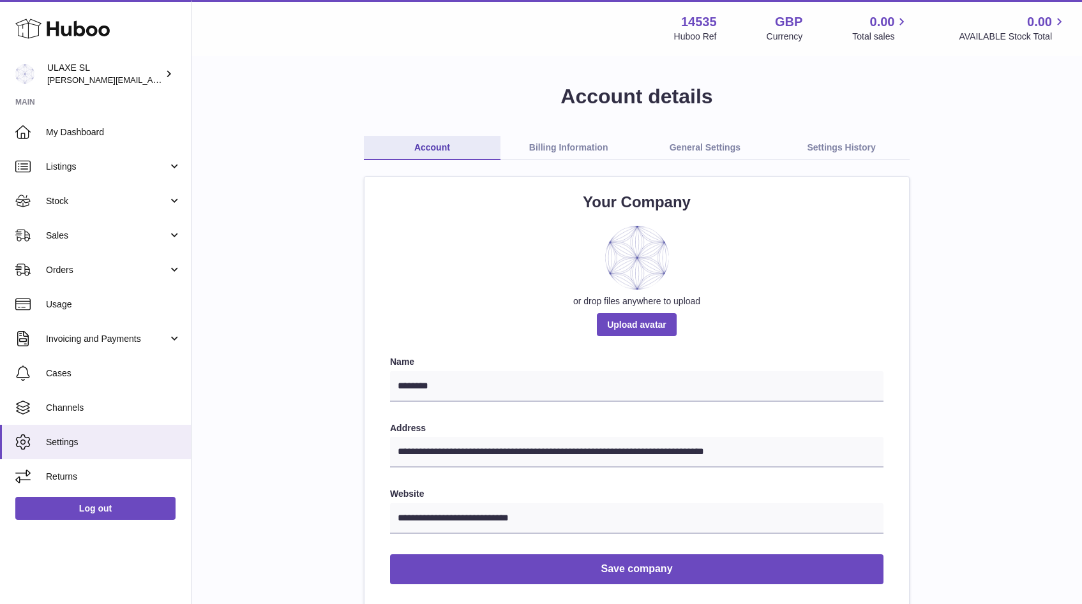
click at [699, 146] on link "General Settings" at bounding box center [705, 148] width 137 height 24
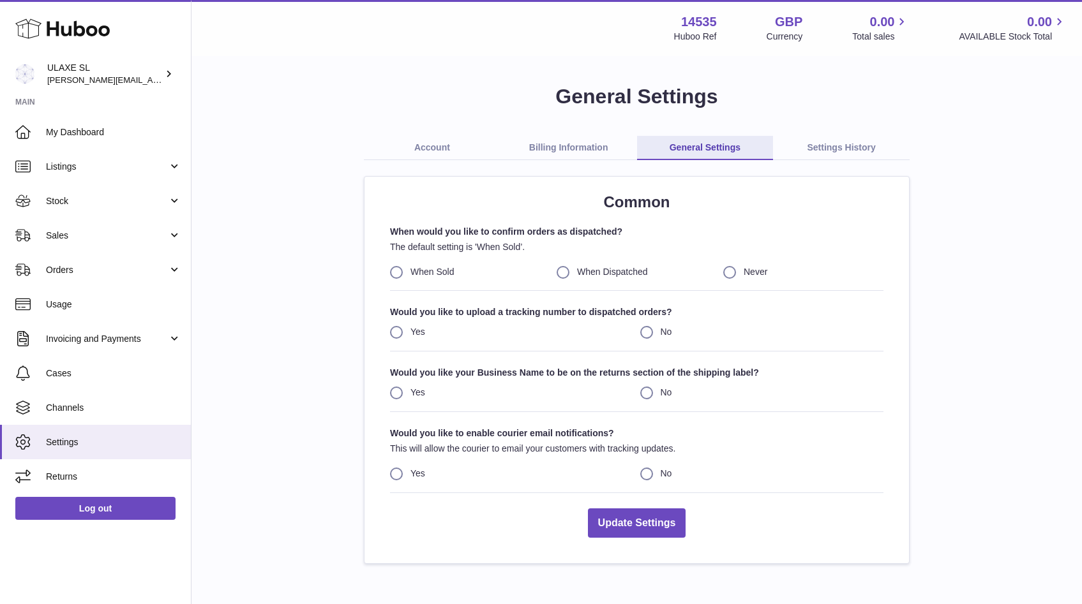
click at [805, 135] on div "General Settings Account Billing Information General Settings Settings History …" at bounding box center [636, 323] width 849 height 481
click at [850, 146] on link "Settings History" at bounding box center [841, 148] width 137 height 24
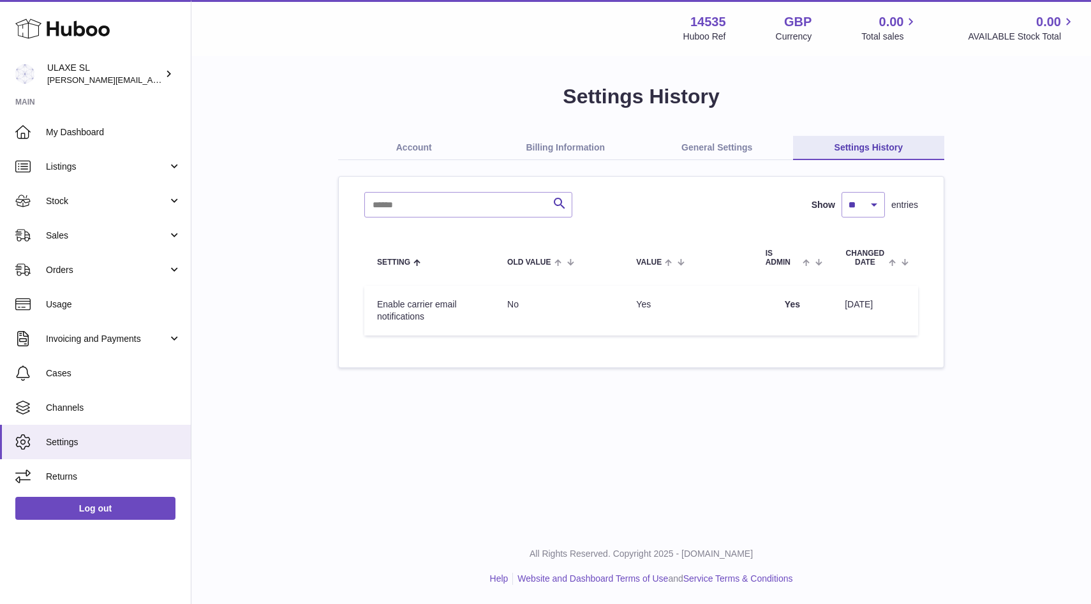
click at [417, 150] on link "Account" at bounding box center [414, 148] width 152 height 24
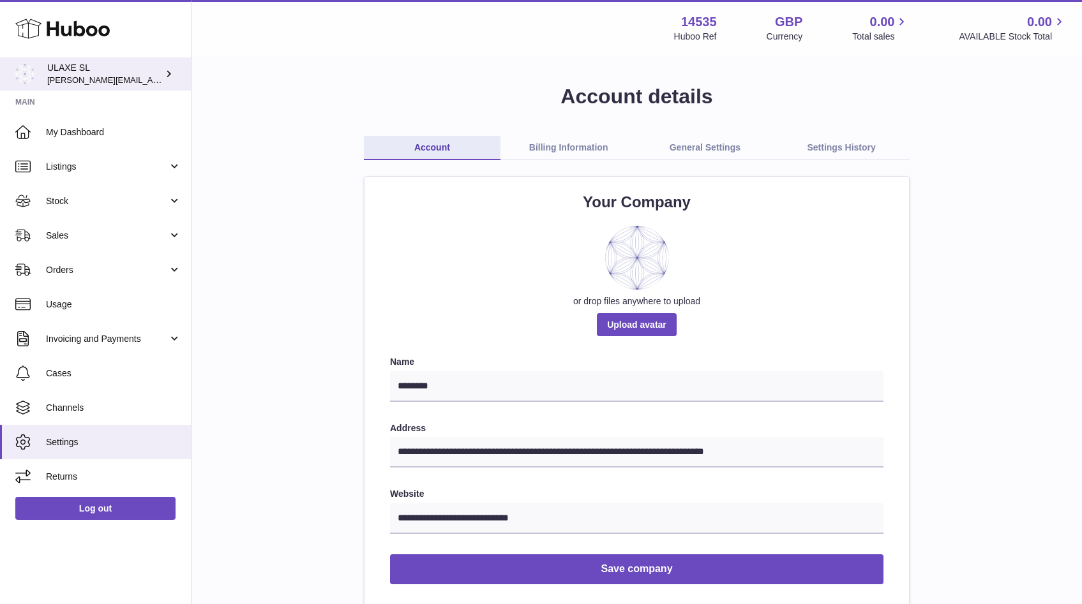
click at [136, 79] on div "ULAXE SL [PERSON_NAME][EMAIL_ADDRESS][DOMAIN_NAME]" at bounding box center [104, 74] width 115 height 24
click at [657, 48] on div "Menu Huboo 14535 Huboo Ref GBP Currency 0.00 Total sales 0.00 AVAILABLE Stock T…" at bounding box center [636, 28] width 890 height 56
drag, startPoint x: 666, startPoint y: 15, endPoint x: 727, endPoint y: 33, distance: 64.0
click at [727, 33] on div "Menu Huboo 14535 Huboo Ref GBP Currency 0.00 Total sales 0.00 AVAILABLE Stock T…" at bounding box center [637, 27] width 860 height 29
copy div "14535 Huboo Ref"
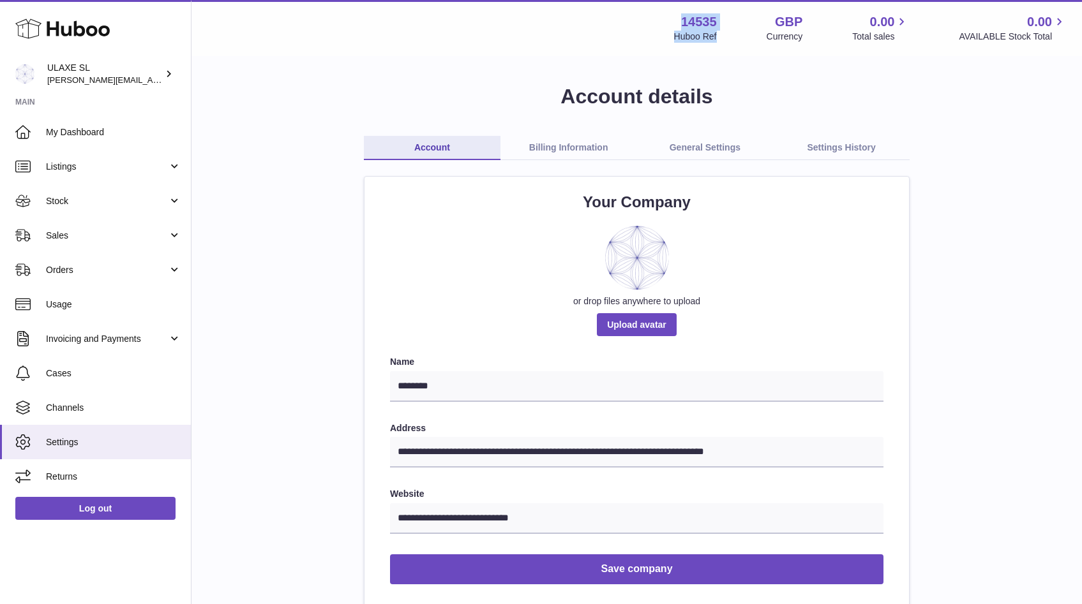
click at [401, 38] on div "Menu Huboo 14535 Huboo Ref GBP Currency 0.00 Total sales 0.00 AVAILABLE Stock T…" at bounding box center [637, 27] width 860 height 29
click at [108, 19] on icon at bounding box center [62, 29] width 94 height 26
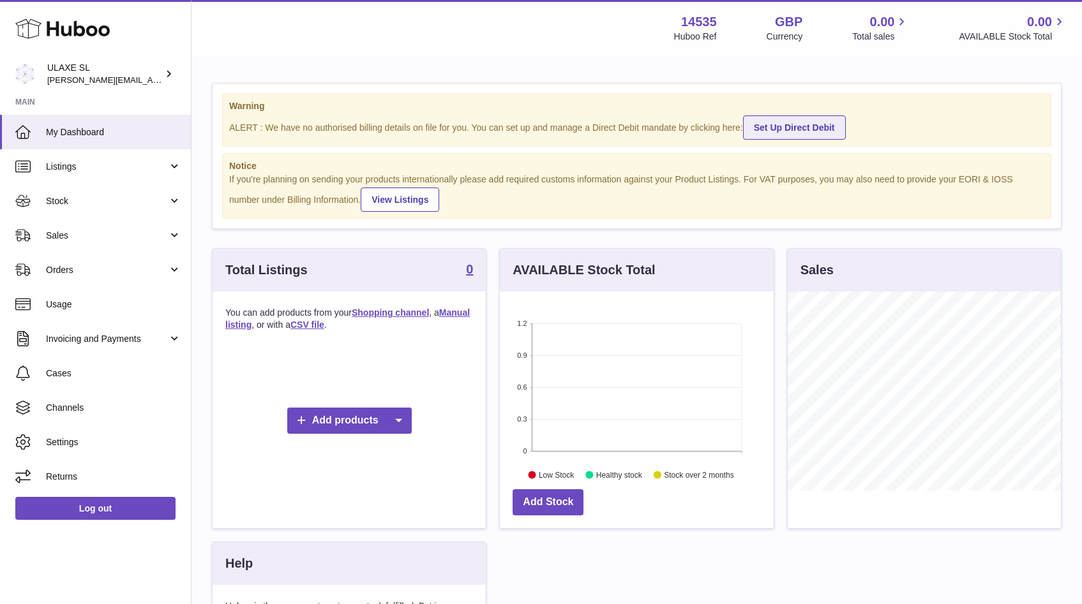
drag, startPoint x: 274, startPoint y: 124, endPoint x: 788, endPoint y: 117, distance: 513.8
click at [788, 117] on div "ALERT : We have no authorised billing details on file for you. You can set up a…" at bounding box center [636, 127] width 815 height 26
click at [916, 124] on div "ALERT : We have no authorised billing details on file for you. You can set up a…" at bounding box center [636, 127] width 815 height 26
